Goal: Information Seeking & Learning: Learn about a topic

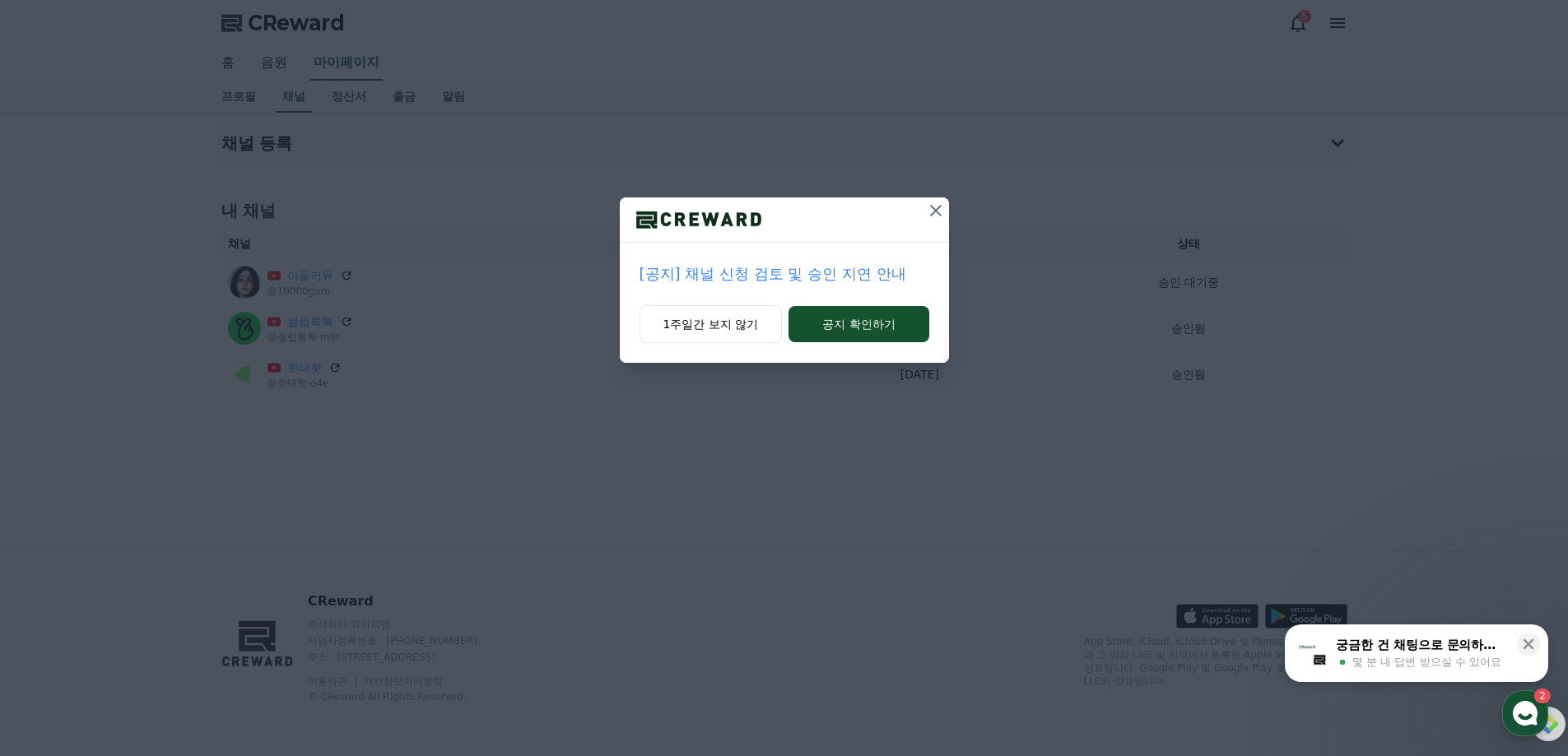
click at [935, 215] on icon at bounding box center [936, 210] width 20 height 20
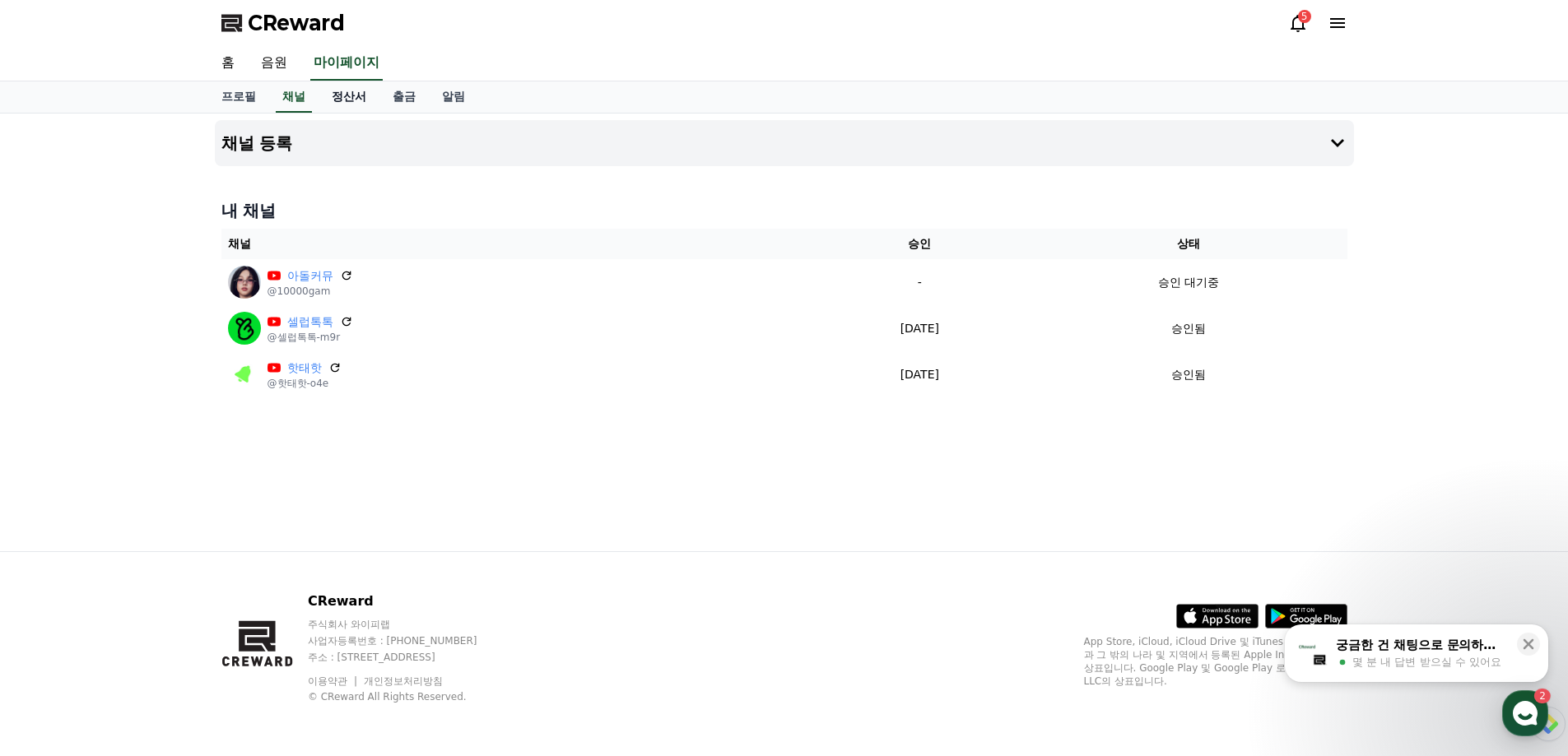
click at [337, 100] on link "정산서" at bounding box center [349, 97] width 61 height 31
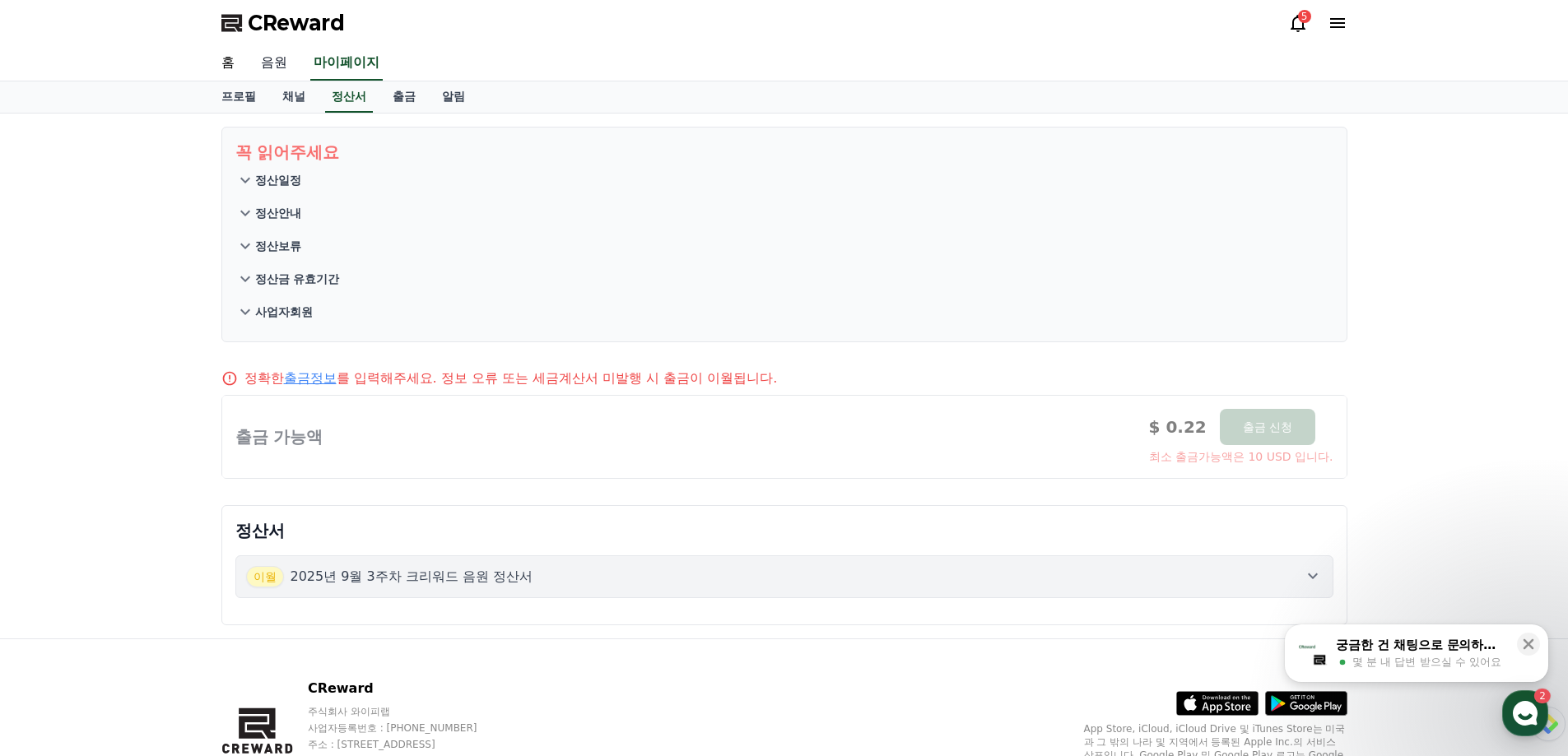
click at [268, 63] on link "음원" at bounding box center [274, 64] width 52 height 35
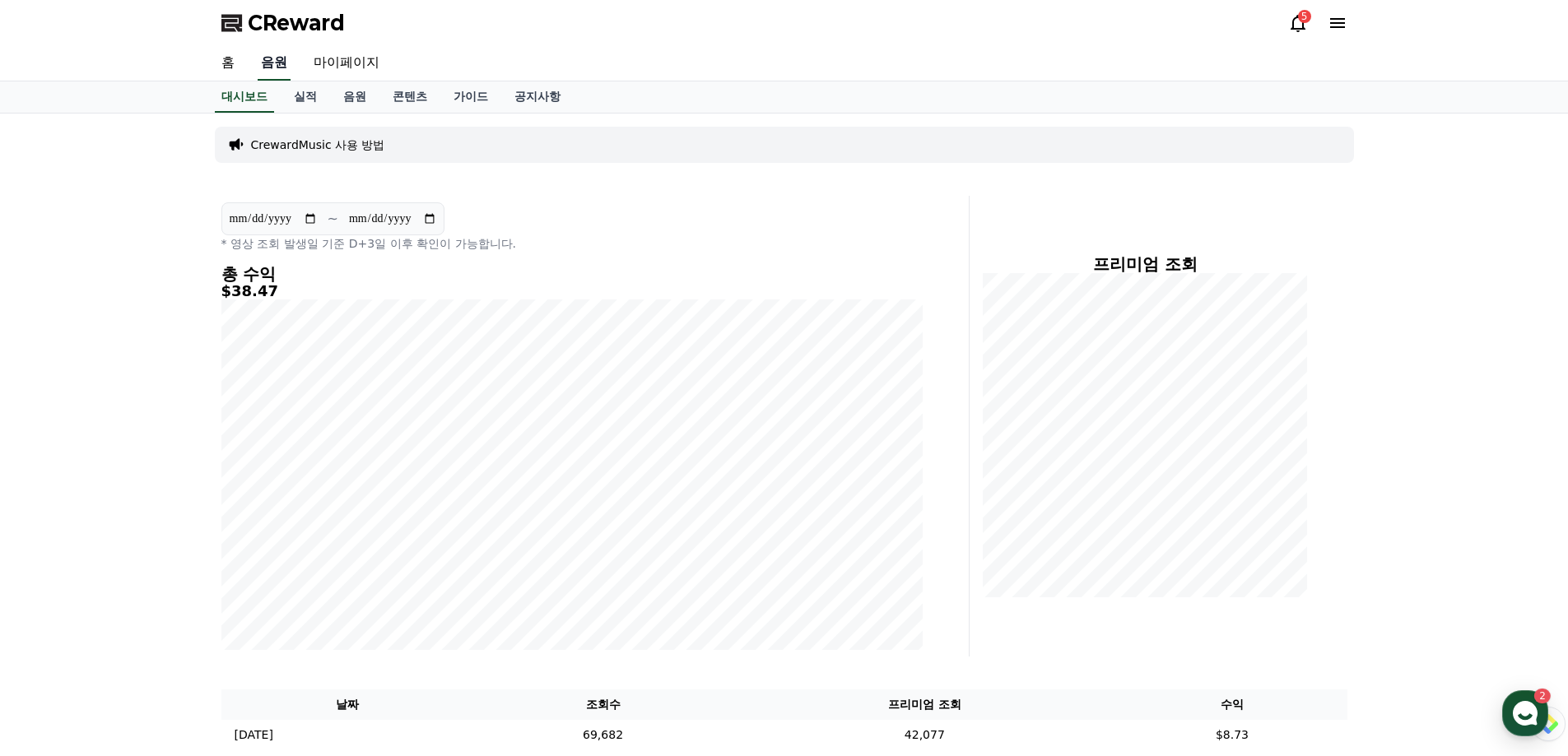
click at [270, 63] on link "음원" at bounding box center [274, 64] width 33 height 35
click at [238, 60] on link "홈" at bounding box center [227, 64] width 39 height 35
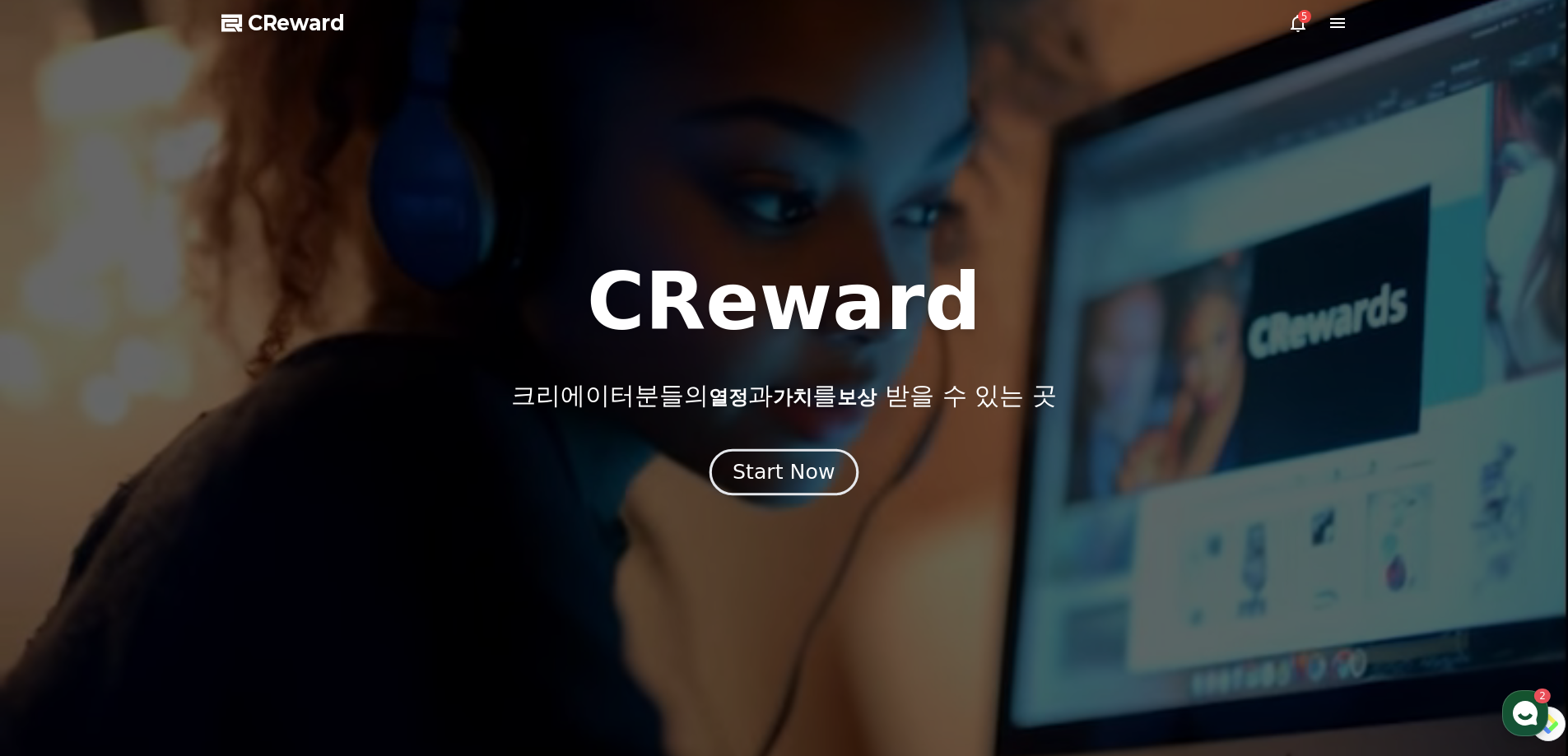
click at [780, 458] on div "Start Now" at bounding box center [784, 472] width 102 height 28
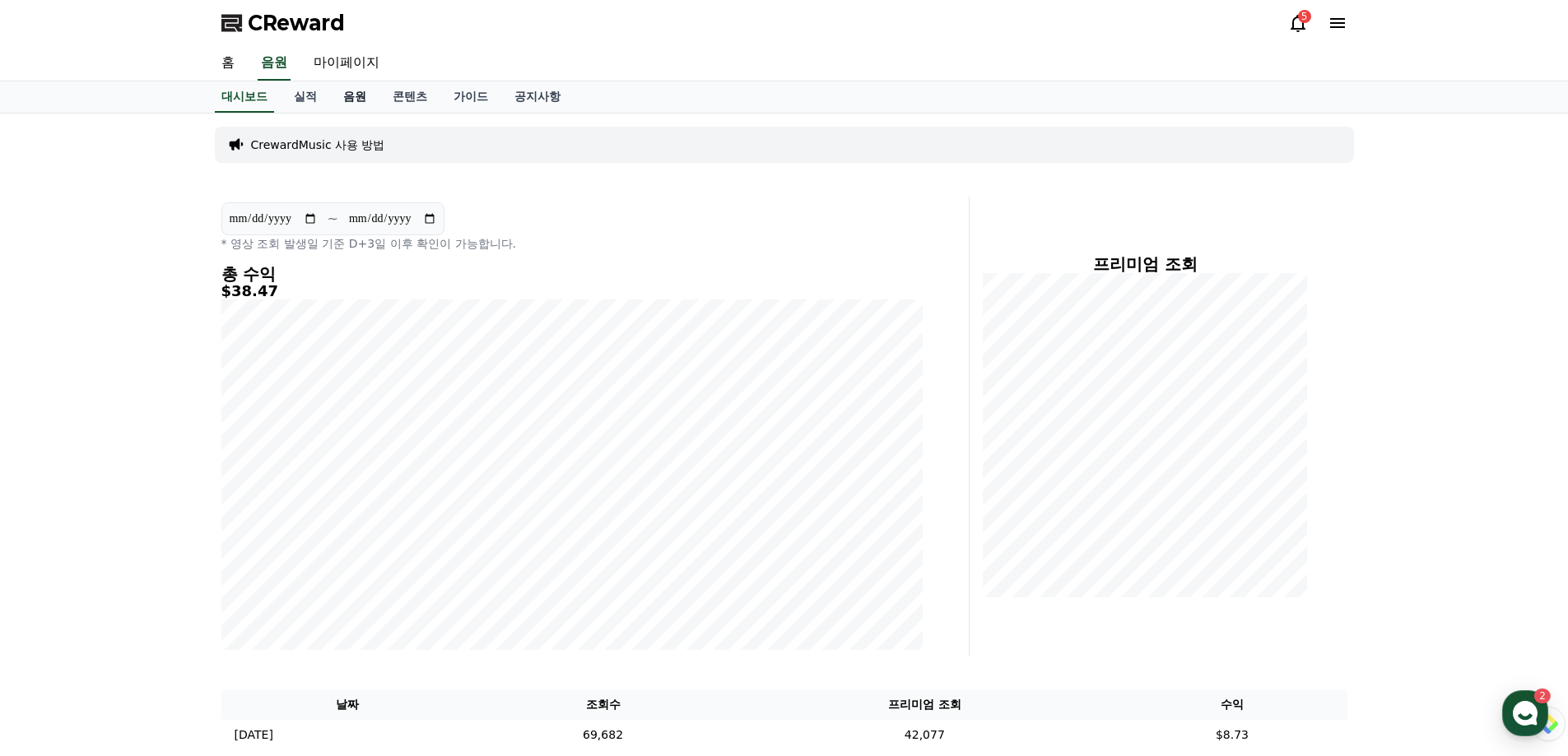
click at [346, 98] on link "음원" at bounding box center [355, 97] width 50 height 31
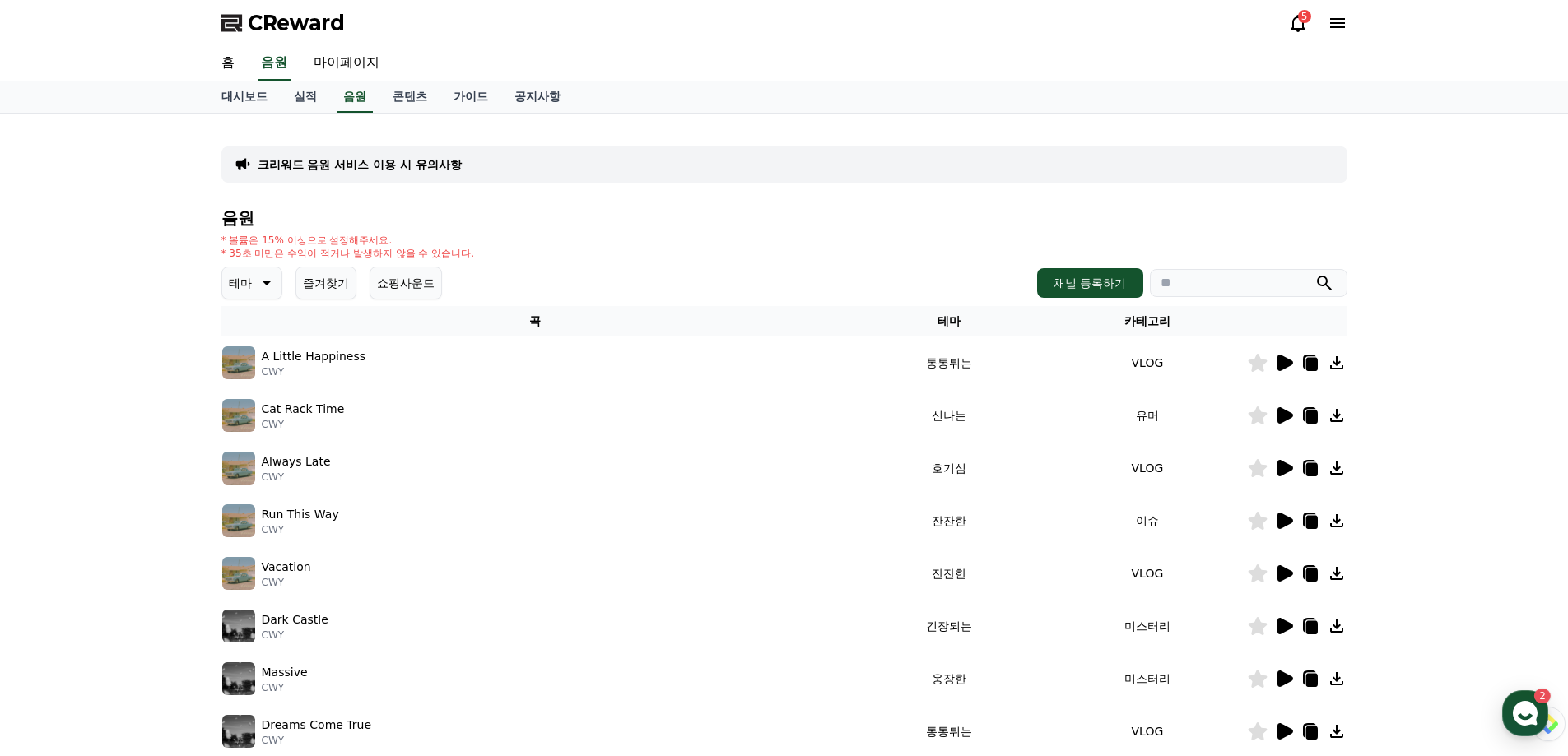
click at [348, 352] on p "A Little Happiness" at bounding box center [314, 357] width 105 height 17
click at [1293, 361] on icon at bounding box center [1285, 362] width 16 height 17
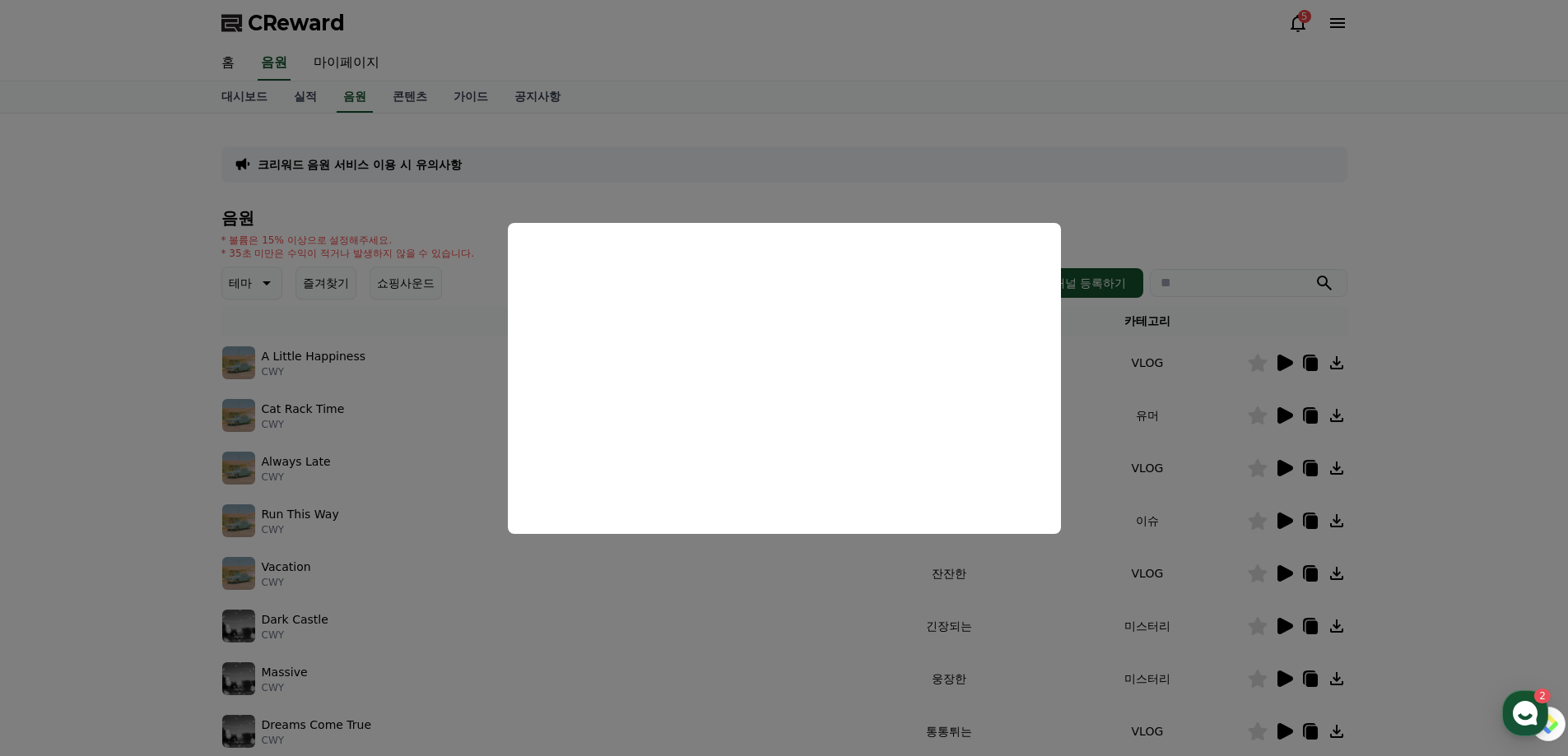
click at [1551, 485] on button "close modal" at bounding box center [784, 378] width 1568 height 756
click at [1284, 409] on icon at bounding box center [1283, 415] width 20 height 20
click at [1528, 457] on button "close modal" at bounding box center [784, 378] width 1568 height 756
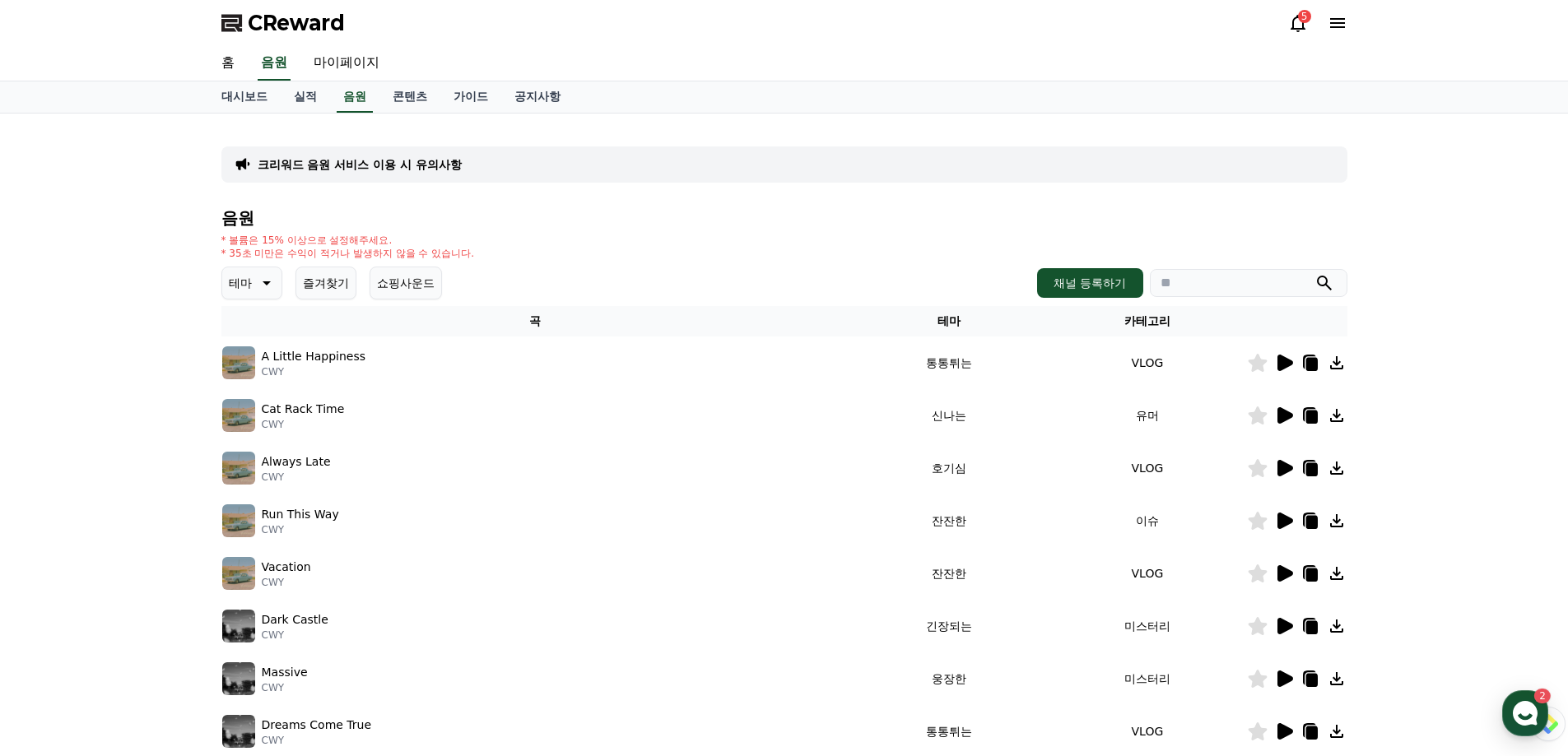
click at [1316, 412] on icon at bounding box center [1310, 416] width 11 height 13
click at [1047, 416] on td "신나는" at bounding box center [948, 416] width 198 height 52
click at [1316, 413] on icon at bounding box center [1310, 416] width 11 height 13
click at [1288, 573] on icon at bounding box center [1285, 573] width 16 height 17
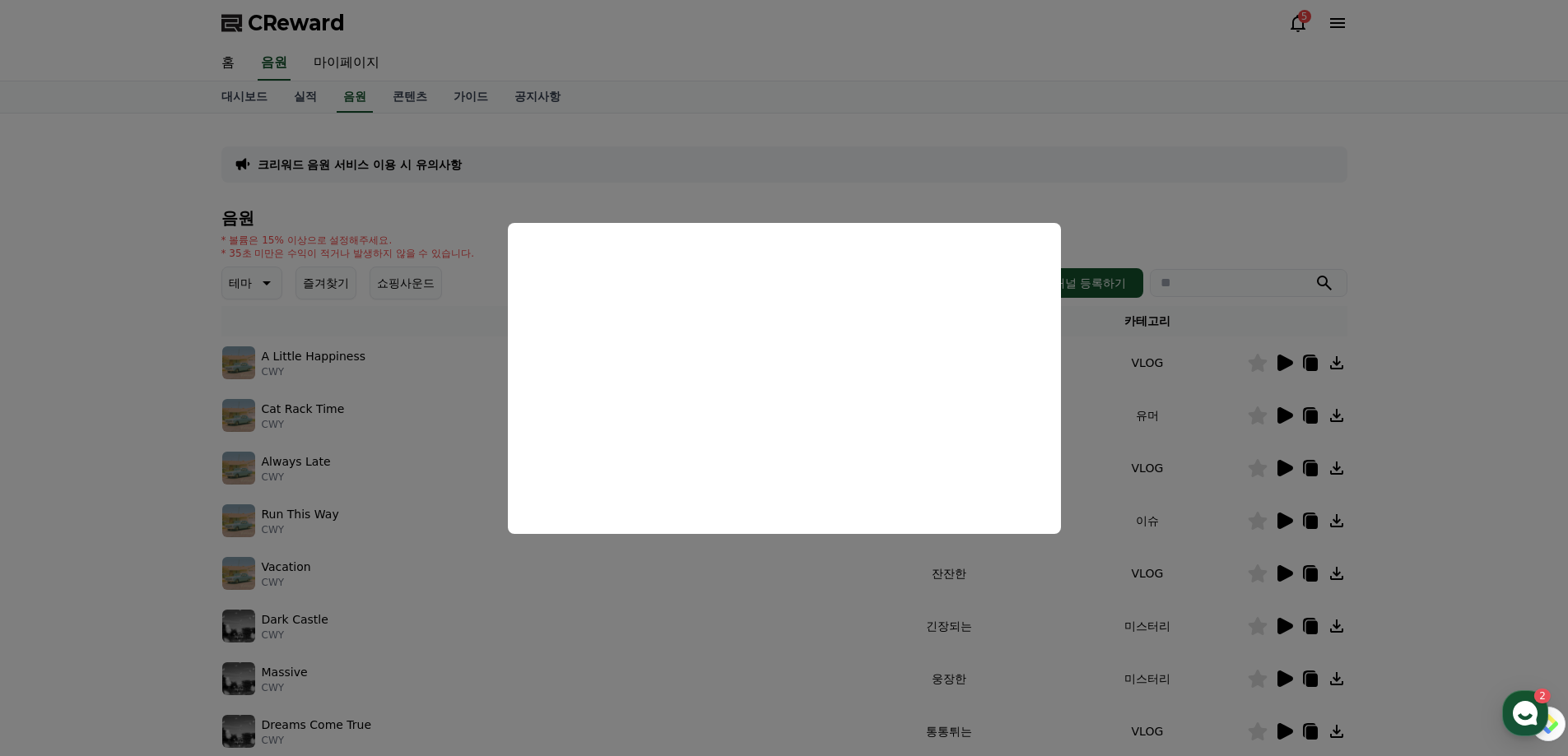
click at [1509, 371] on button "close modal" at bounding box center [784, 378] width 1568 height 756
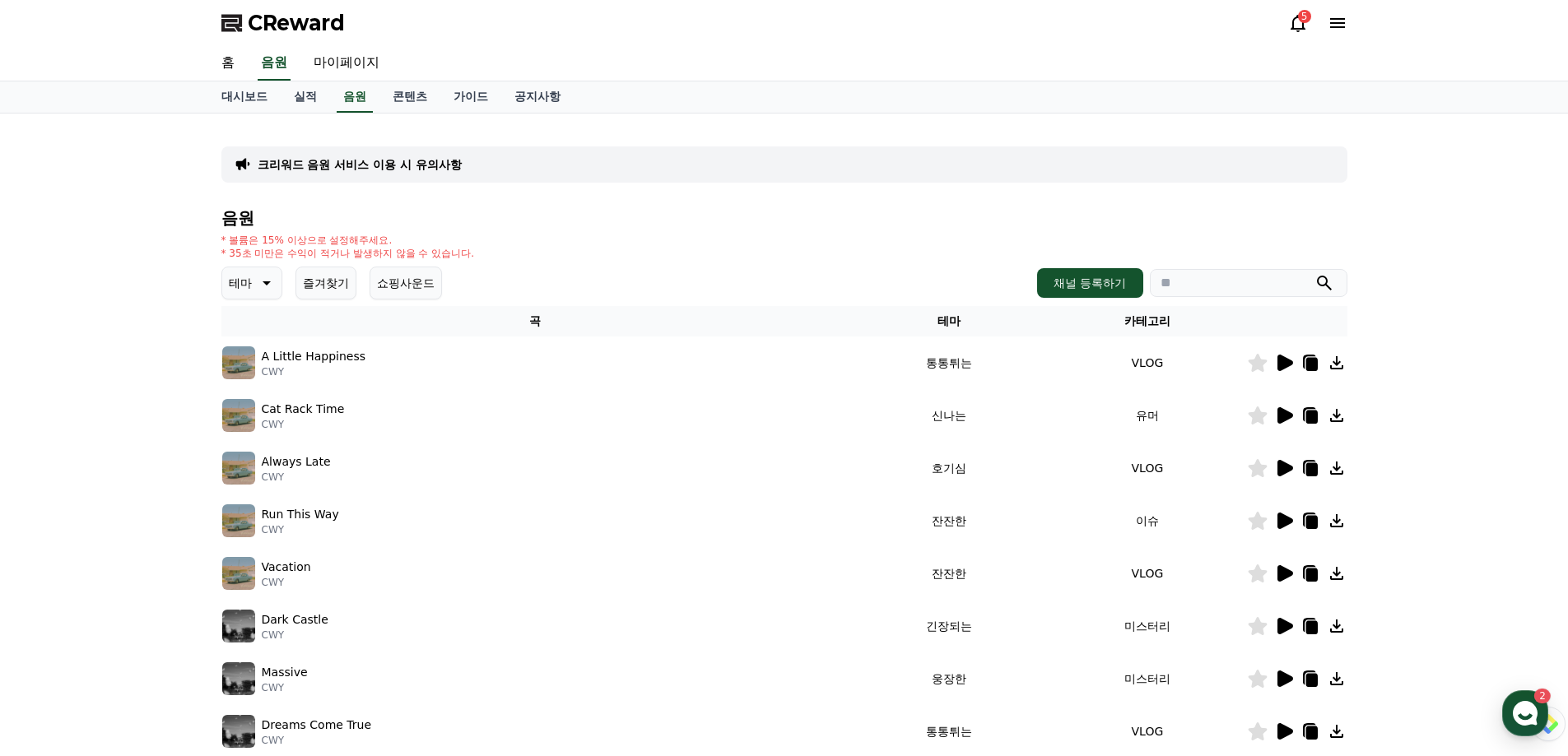
click at [242, 292] on p "테마" at bounding box center [240, 283] width 23 height 23
click at [262, 285] on icon at bounding box center [265, 283] width 20 height 20
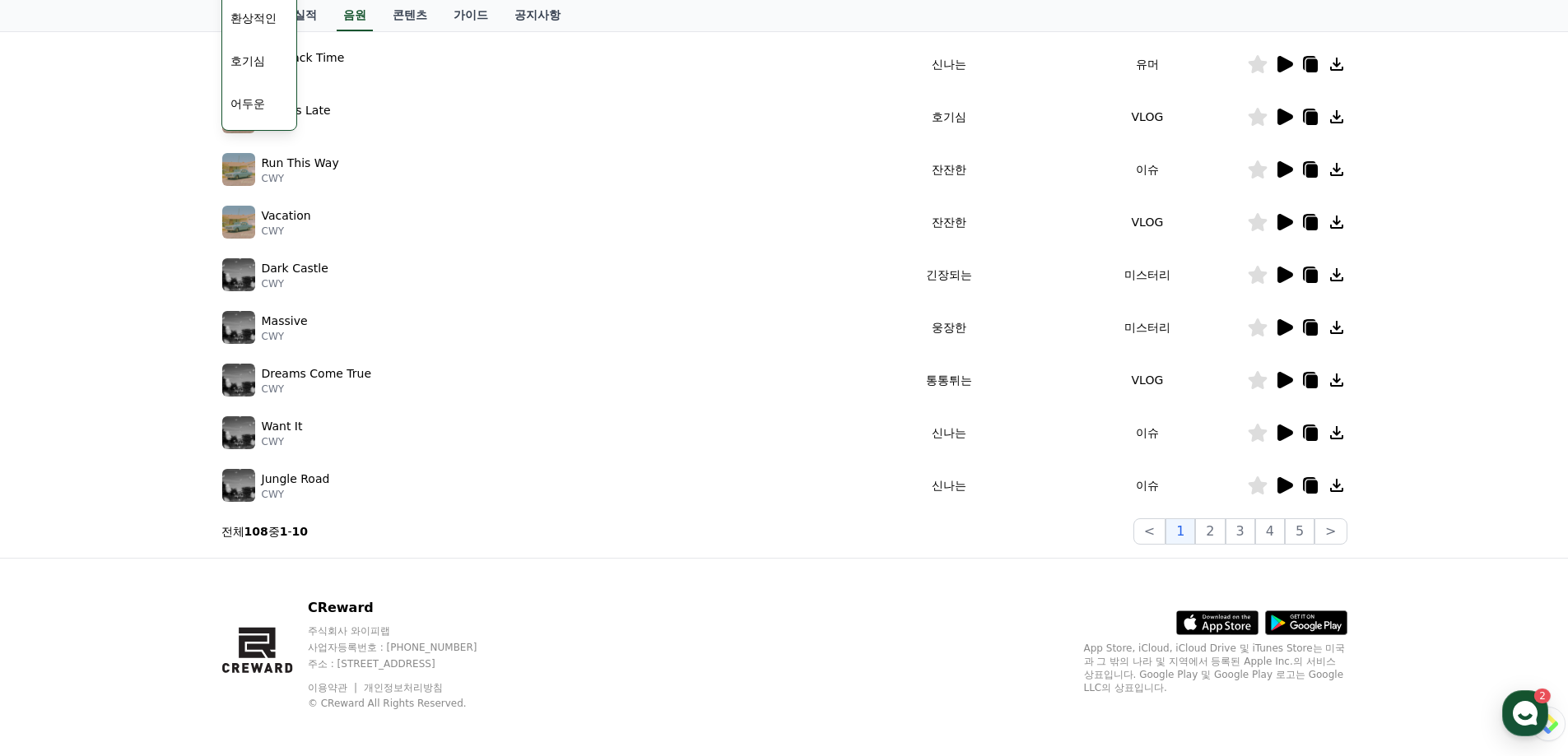
scroll to position [358, 0]
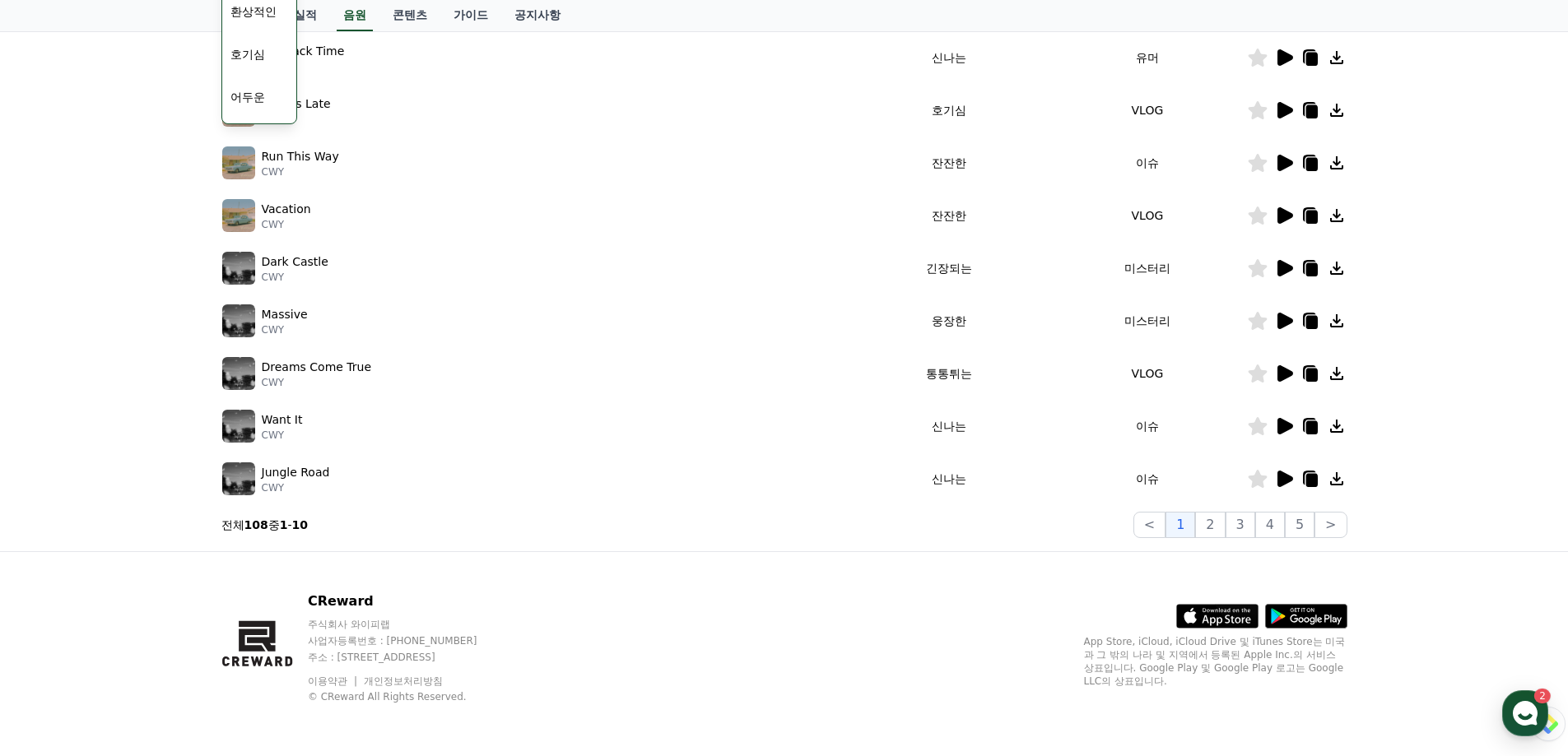
click at [1293, 430] on icon at bounding box center [1285, 426] width 16 height 17
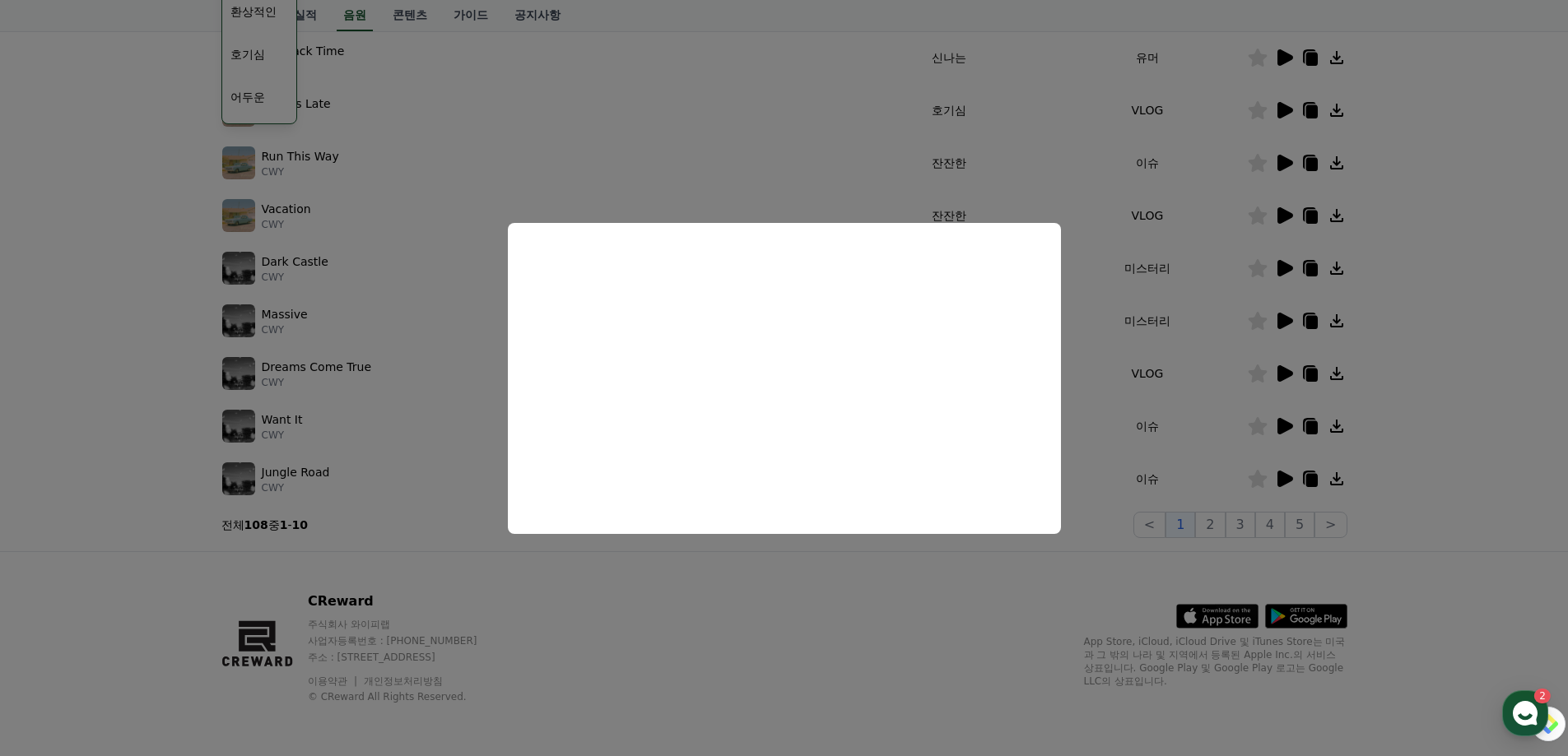
drag, startPoint x: 1111, startPoint y: 577, endPoint x: 1250, endPoint y: 491, distance: 163.5
click at [1124, 562] on button "close modal" at bounding box center [784, 378] width 1568 height 756
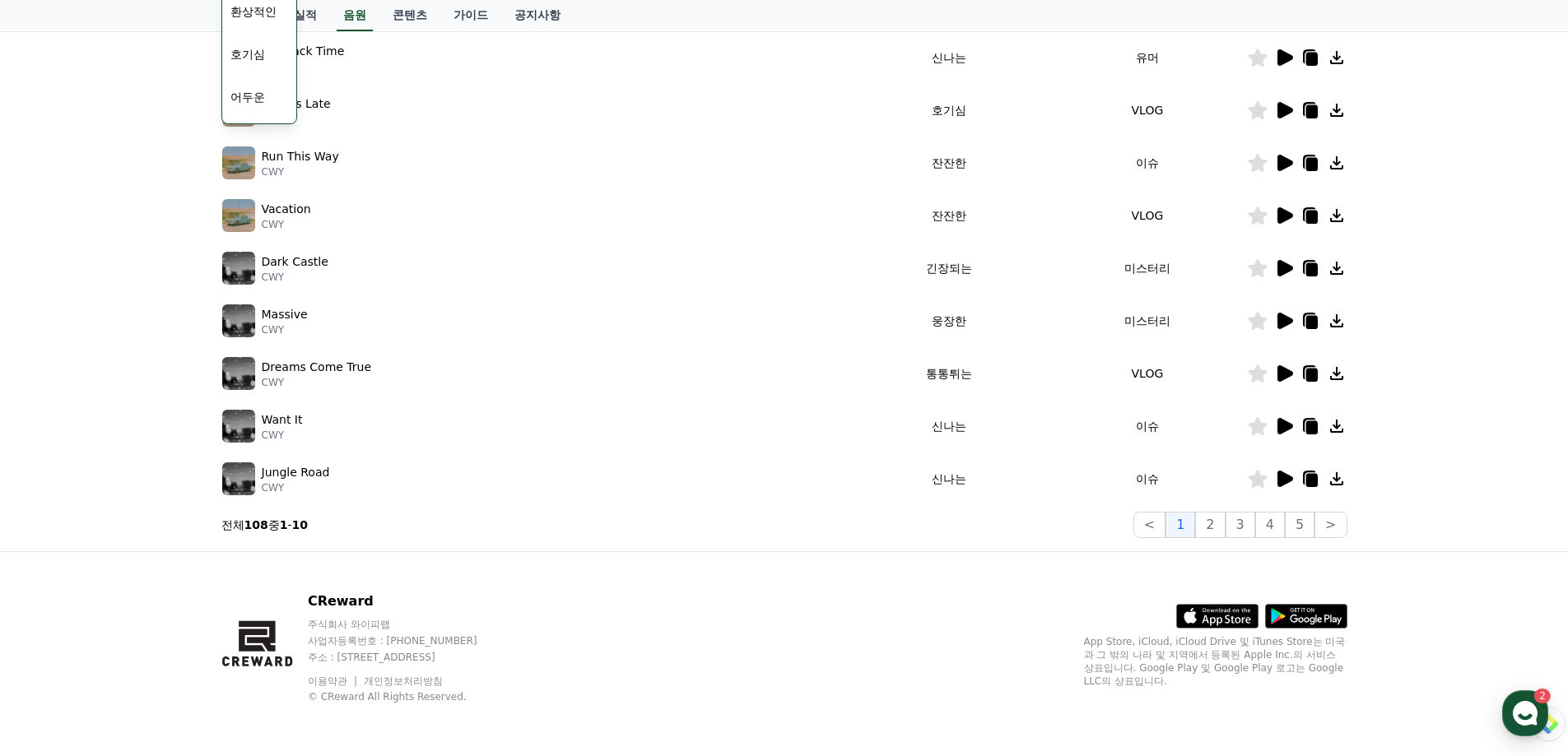
click at [1291, 475] on icon at bounding box center [1285, 478] width 16 height 17
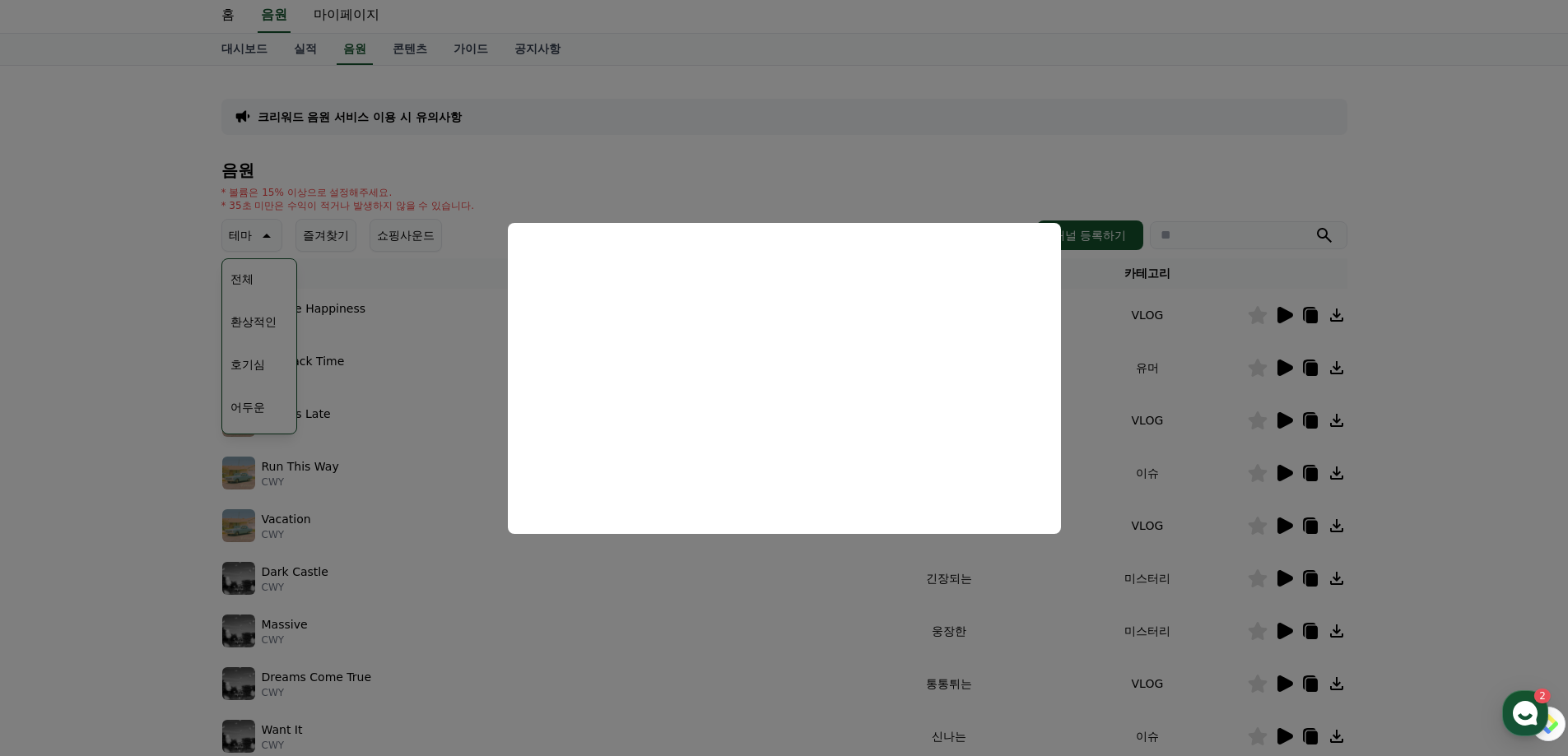
scroll to position [0, 0]
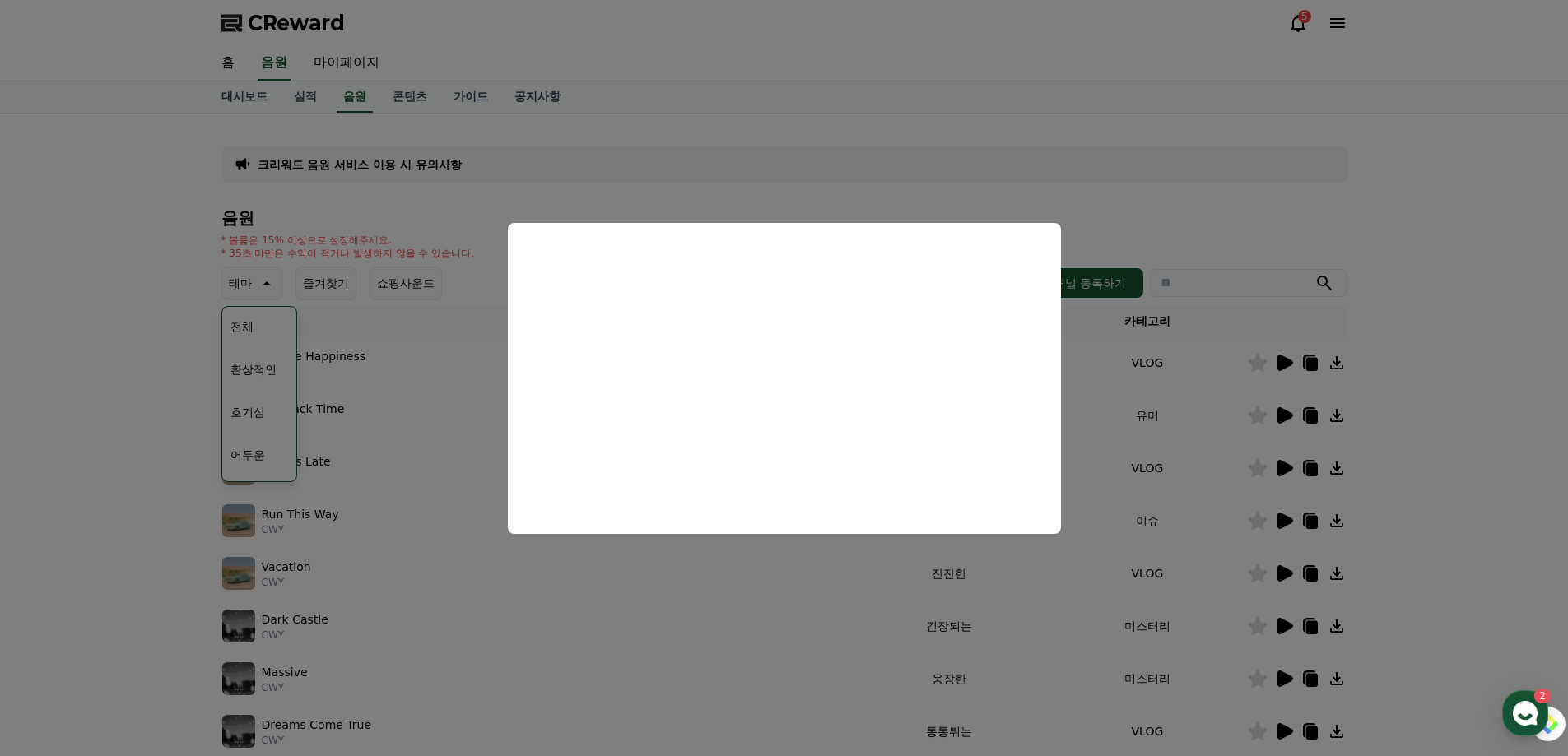
click at [842, 617] on button "close modal" at bounding box center [784, 378] width 1568 height 756
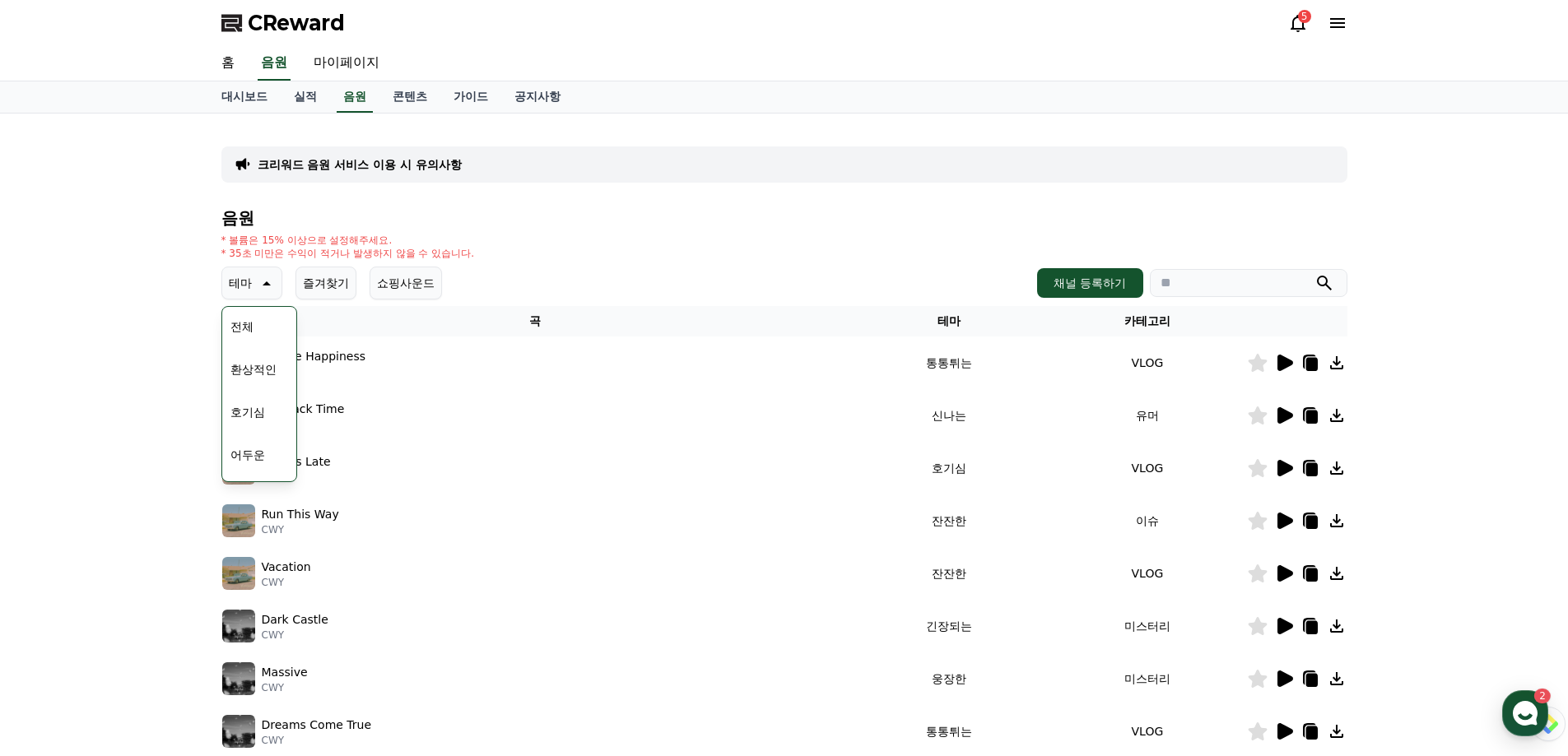
click at [420, 288] on button "쇼핑사운드" at bounding box center [405, 283] width 73 height 33
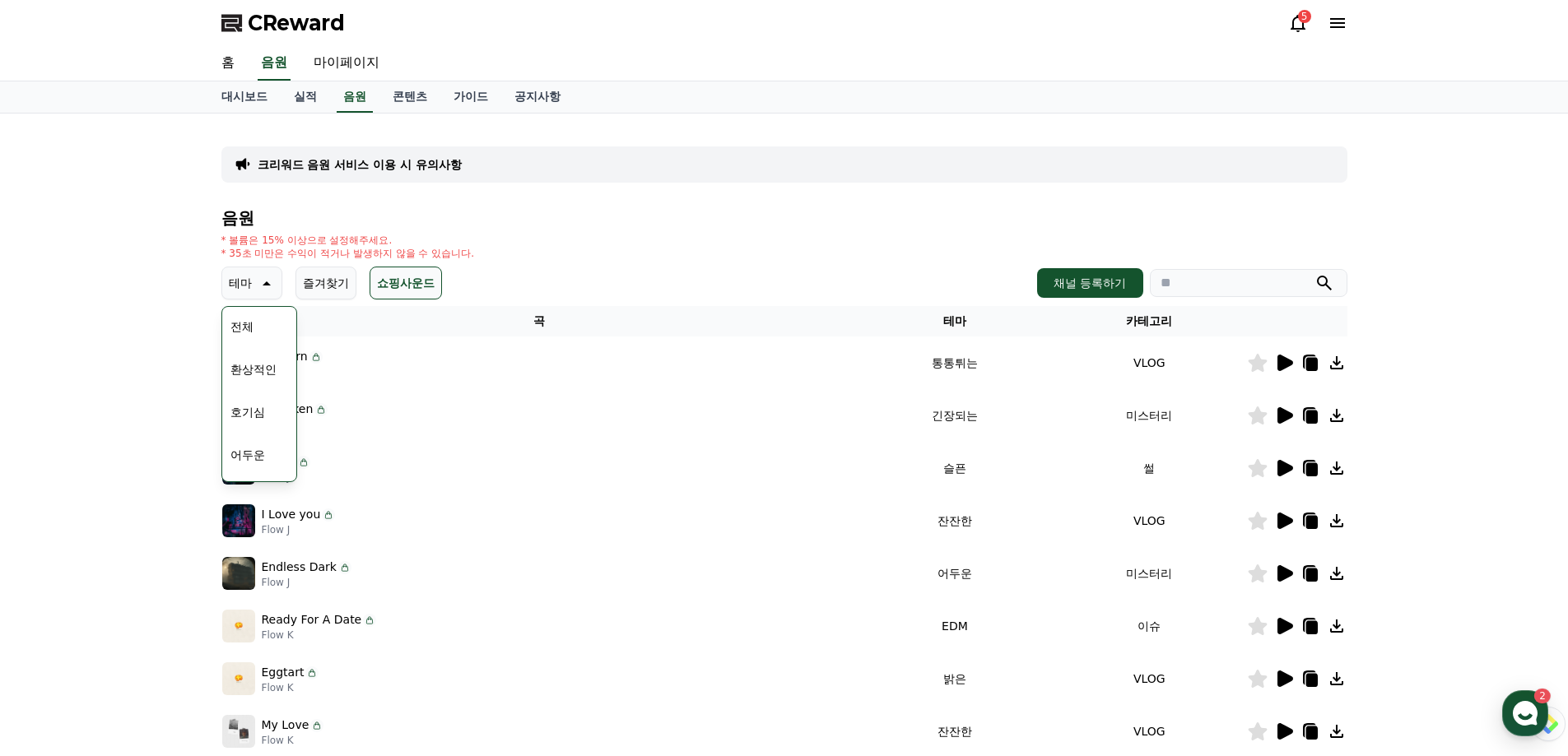
click at [1287, 358] on icon at bounding box center [1285, 362] width 16 height 17
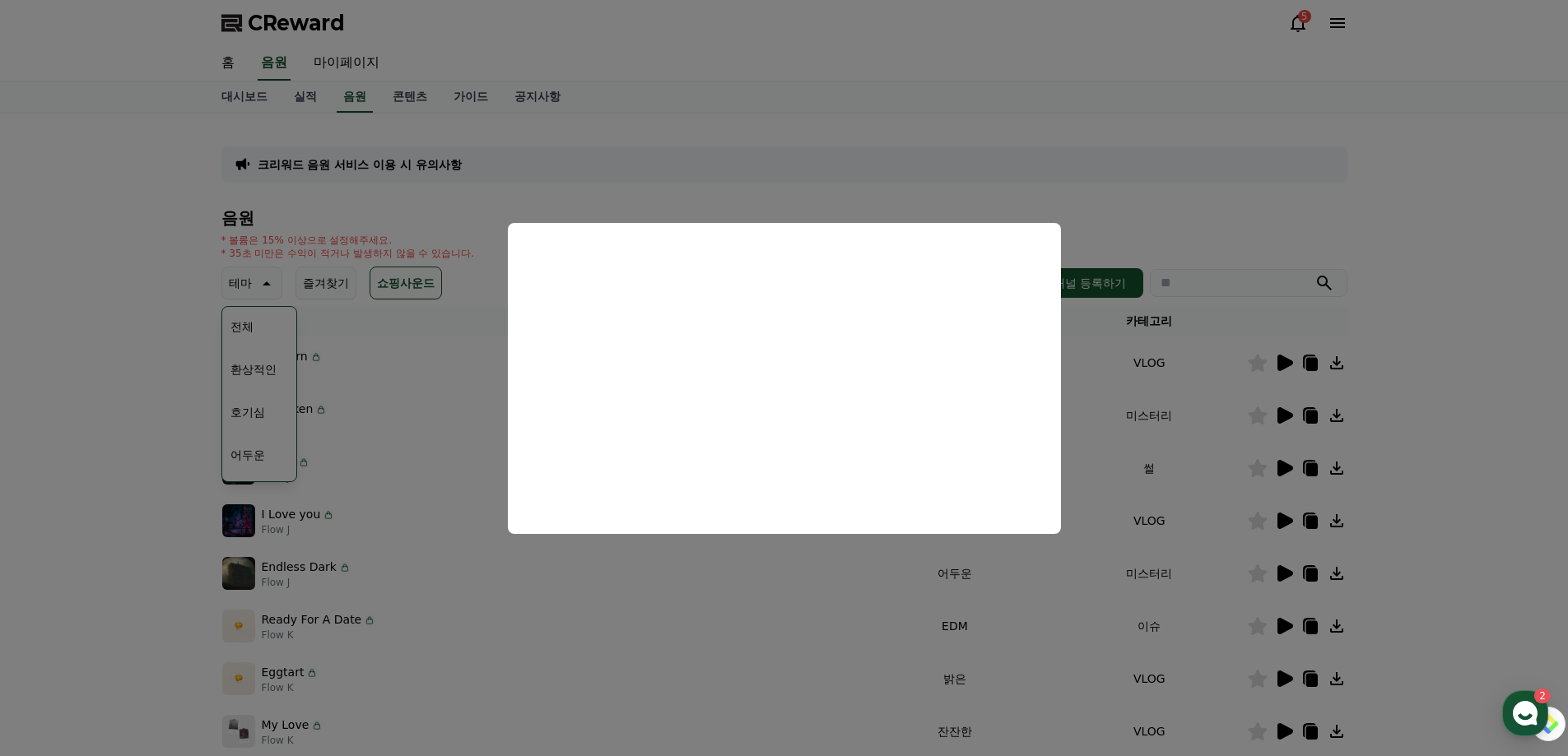
click at [1463, 348] on button "close modal" at bounding box center [784, 378] width 1568 height 756
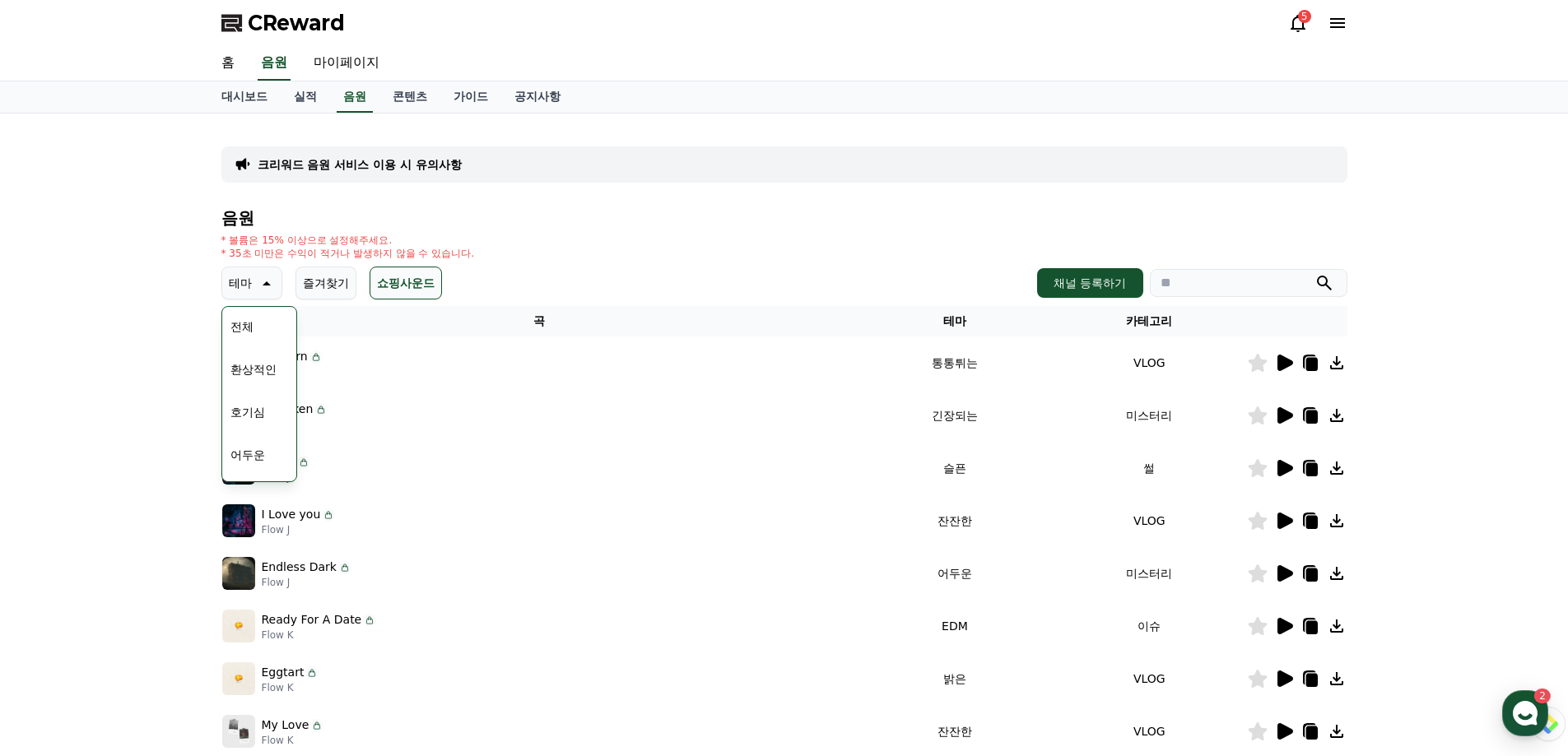
click at [1316, 361] on icon at bounding box center [1310, 364] width 11 height 13
click at [1290, 363] on icon at bounding box center [1285, 362] width 16 height 17
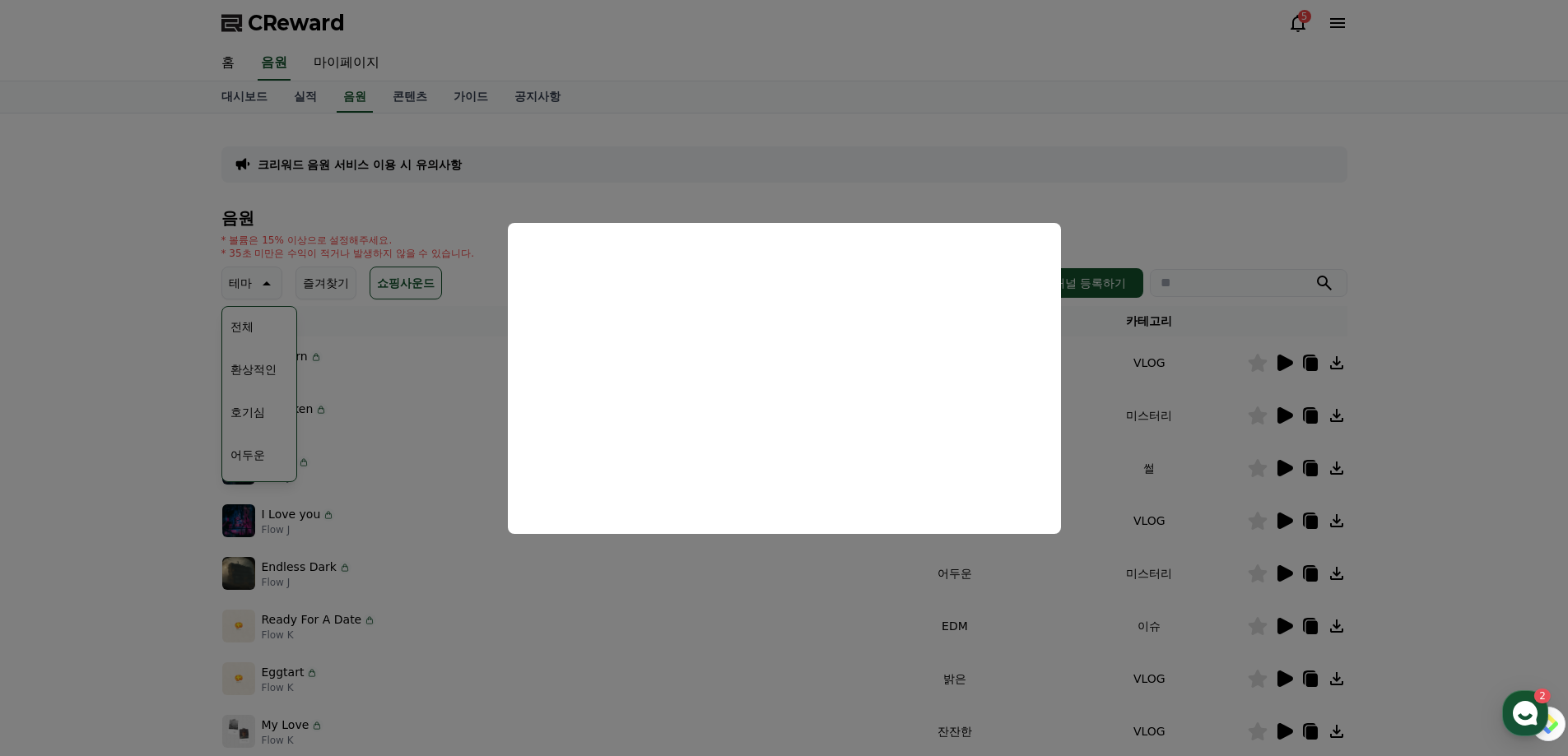
click at [1478, 349] on button "close modal" at bounding box center [784, 378] width 1568 height 756
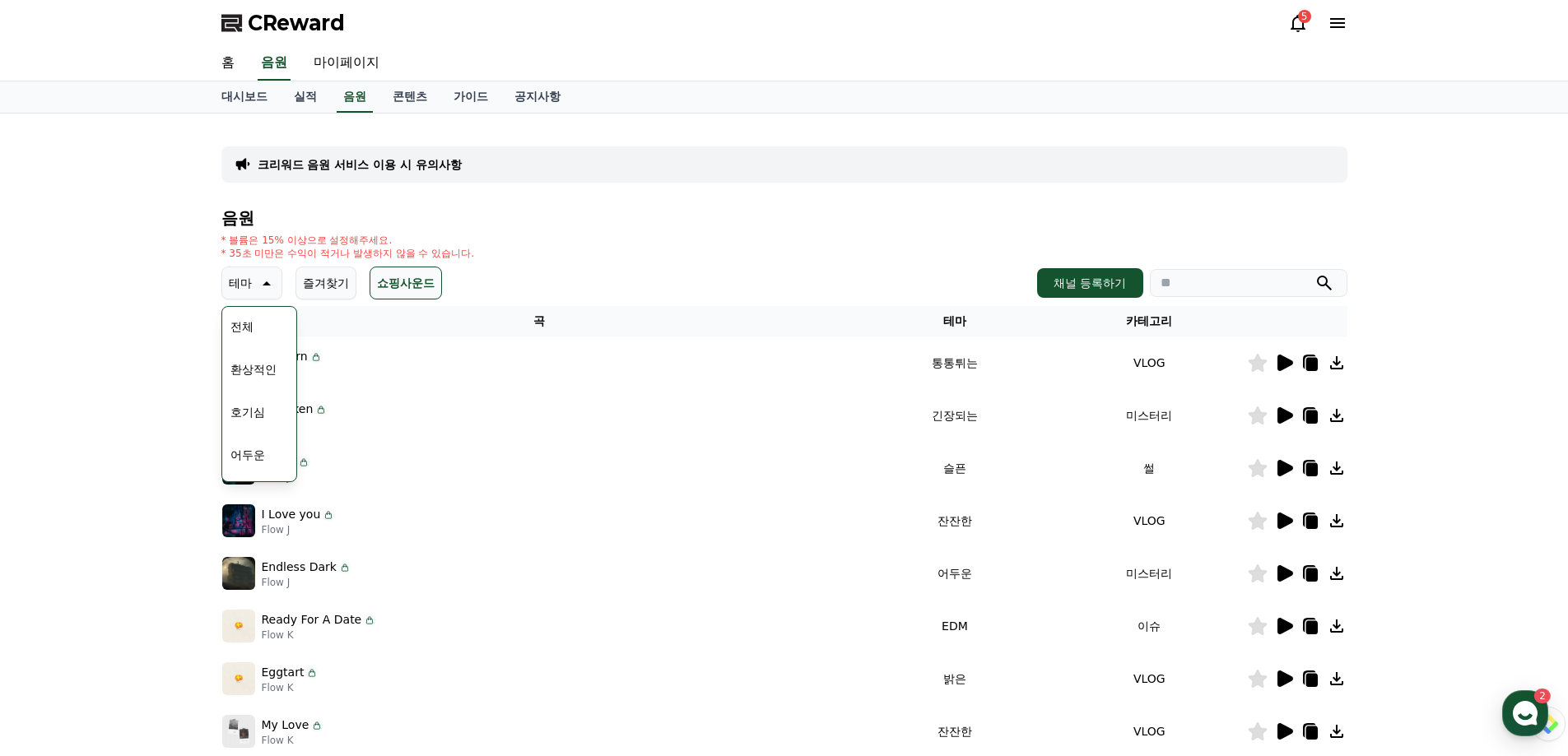
click at [1311, 361] on icon at bounding box center [1309, 361] width 13 height 15
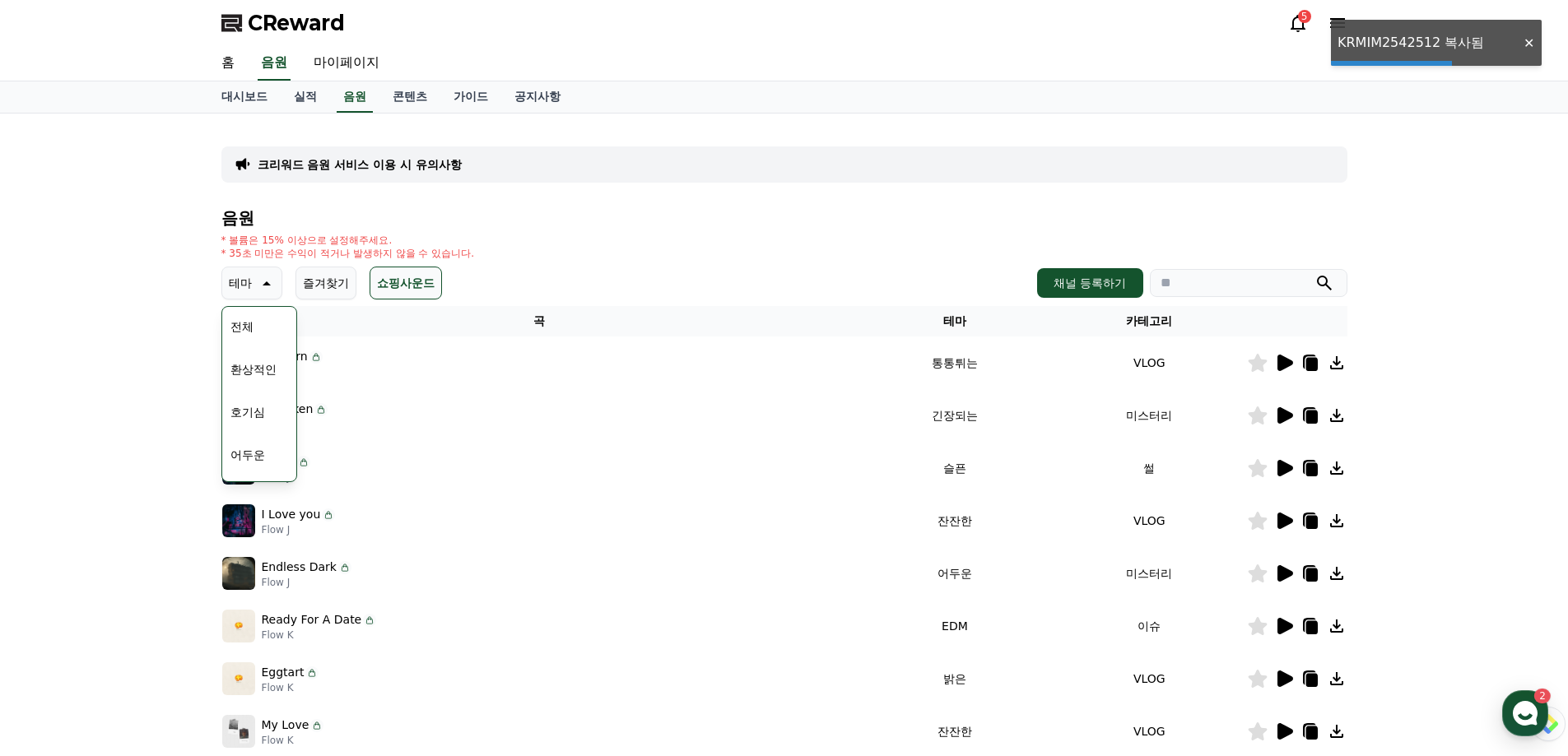
click at [1223, 284] on input "search" at bounding box center [1248, 283] width 197 height 28
paste input "**********"
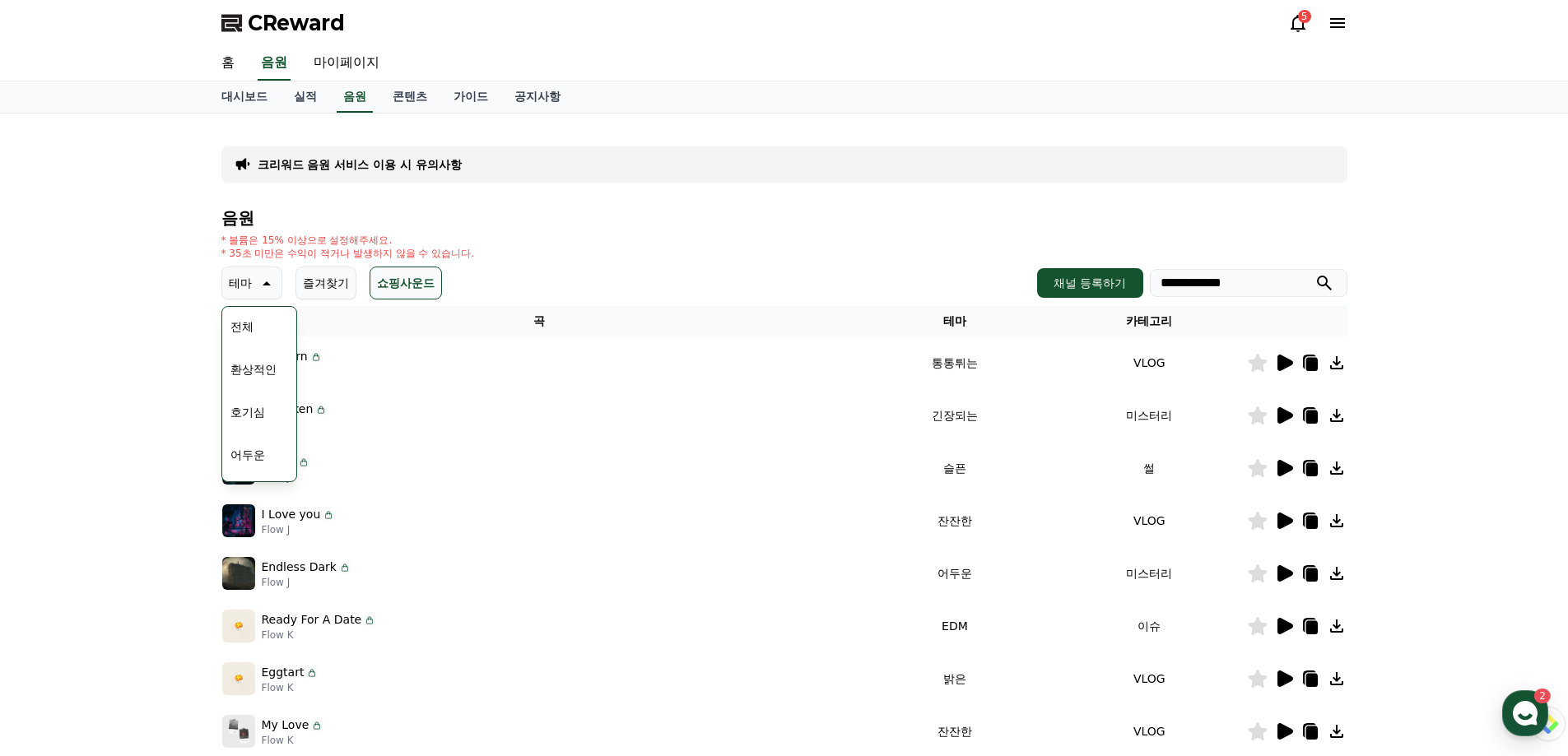
type input "**********"
